Goal: Task Accomplishment & Management: Complete application form

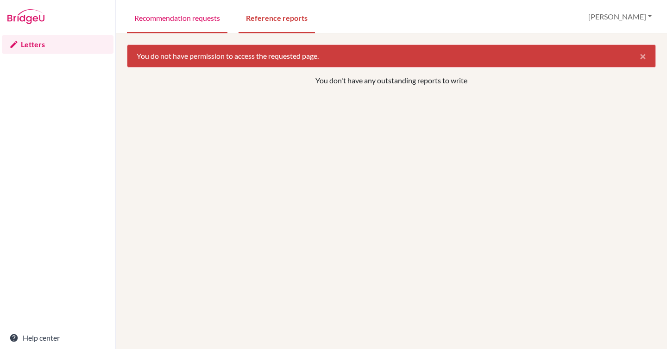
click at [189, 19] on link "Recommendation requests" at bounding box center [177, 17] width 100 height 32
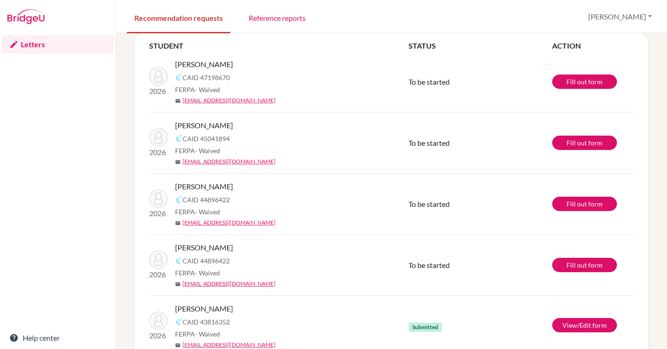
scroll to position [59, 0]
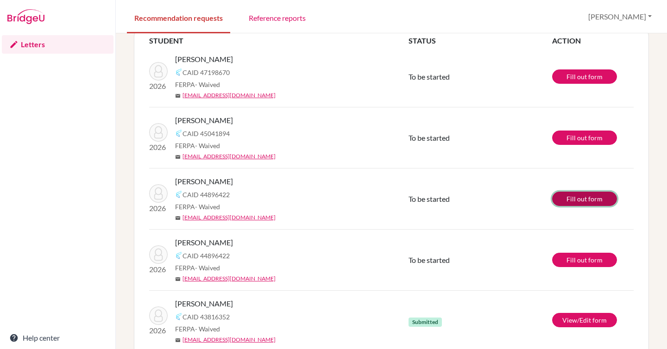
click at [576, 197] on link "Fill out form" at bounding box center [584, 199] width 65 height 14
click at [571, 261] on link "Fill out form" at bounding box center [584, 260] width 65 height 14
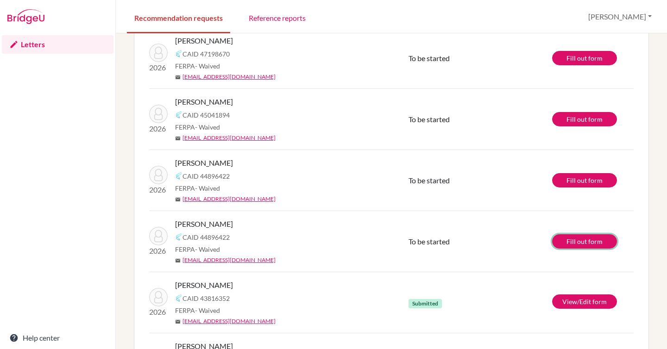
scroll to position [90, 0]
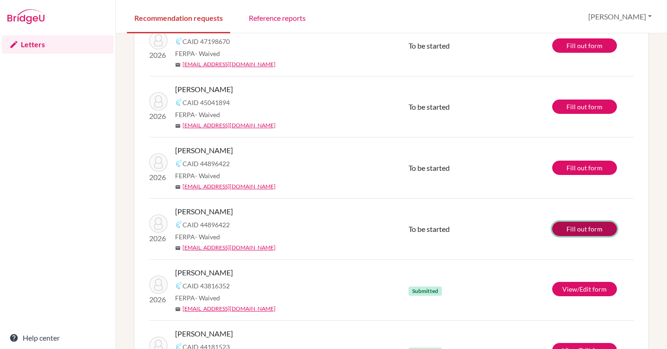
click at [579, 226] on link "Fill out form" at bounding box center [584, 229] width 65 height 14
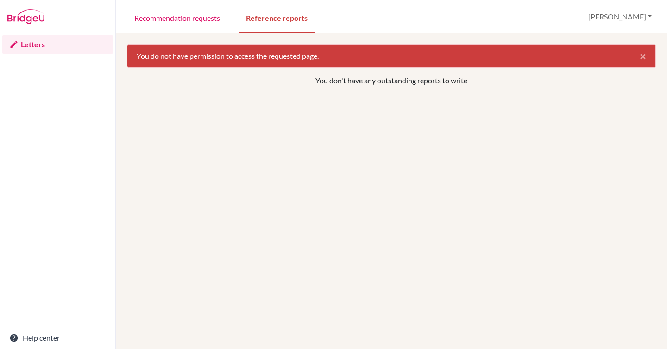
click at [31, 44] on link "Letters" at bounding box center [58, 44] width 112 height 19
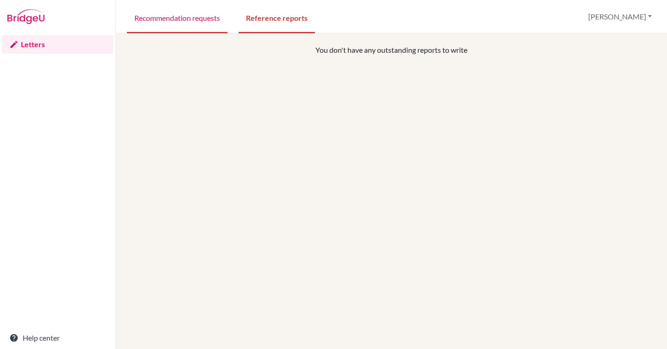
click at [161, 18] on link "Recommendation requests" at bounding box center [177, 17] width 100 height 32
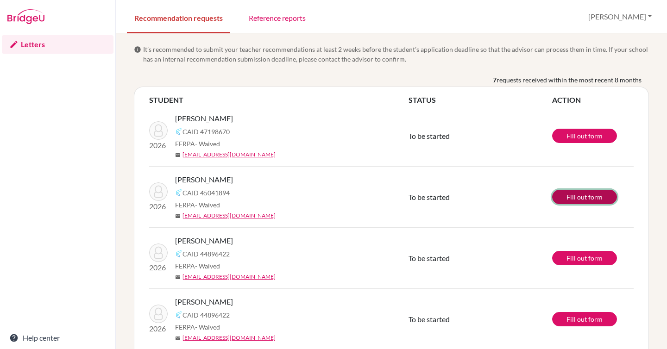
click at [573, 194] on link "Fill out form" at bounding box center [584, 197] width 65 height 14
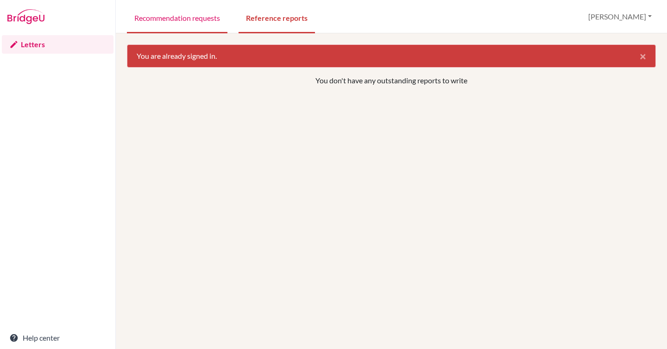
click at [159, 20] on link "Recommendation requests" at bounding box center [177, 17] width 100 height 32
